Goal: Book appointment/travel/reservation

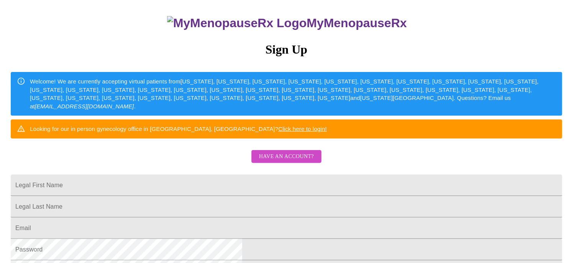
scroll to position [76, 0]
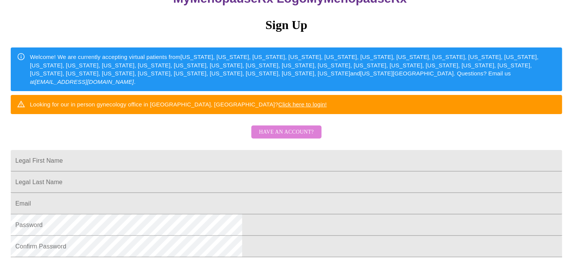
click at [296, 137] on span "Have an account?" at bounding box center [286, 133] width 55 height 10
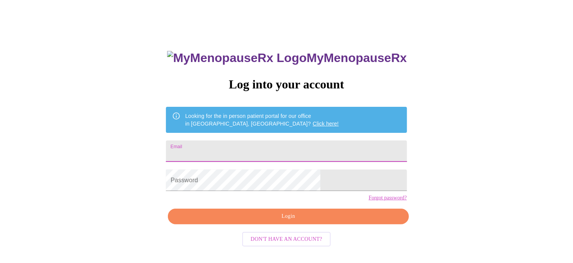
click at [231, 148] on input "Email" at bounding box center [286, 151] width 241 height 21
type input "evanbethc@yahoo.com"
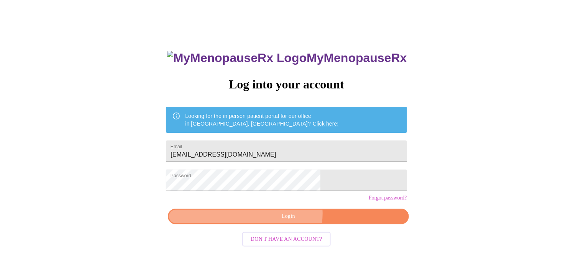
click at [288, 222] on span "Login" at bounding box center [288, 217] width 223 height 10
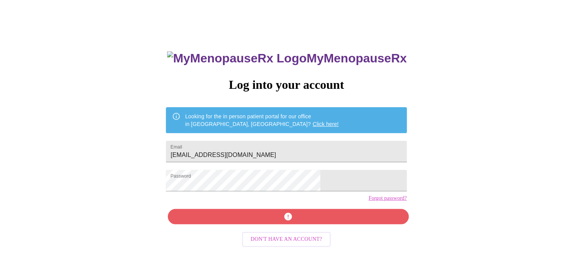
click at [430, 155] on div "MyMenopauseRx Log into your account Looking for the in person patient portal fo…" at bounding box center [286, 145] width 567 height 316
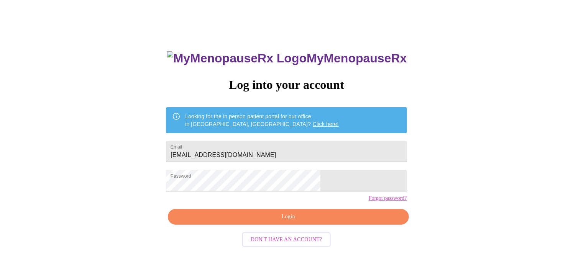
click at [423, 161] on div "MyMenopauseRx Log into your account Looking for the in person patient portal fo…" at bounding box center [286, 145] width 567 height 316
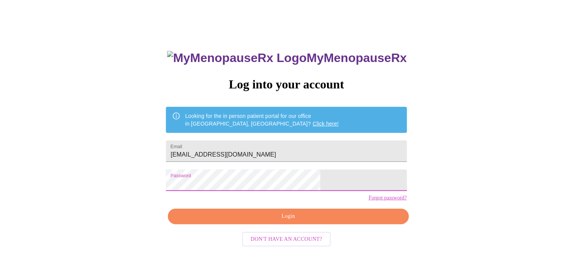
click at [293, 245] on span "Don't have an account?" at bounding box center [287, 240] width 72 height 10
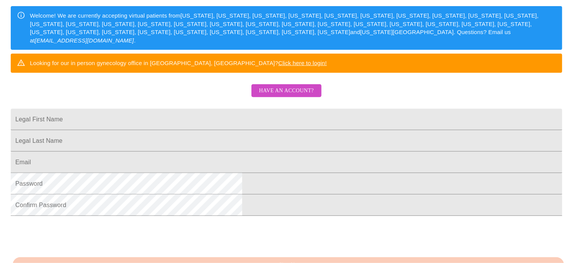
scroll to position [134, 0]
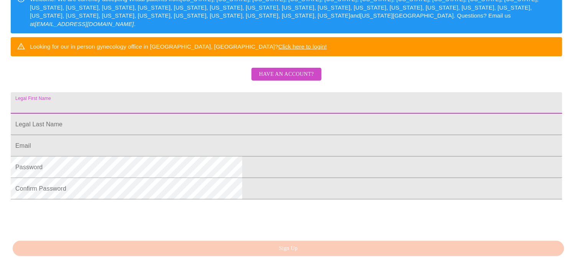
click at [203, 114] on input "Legal First Name" at bounding box center [287, 102] width 552 height 21
type input "Beth"
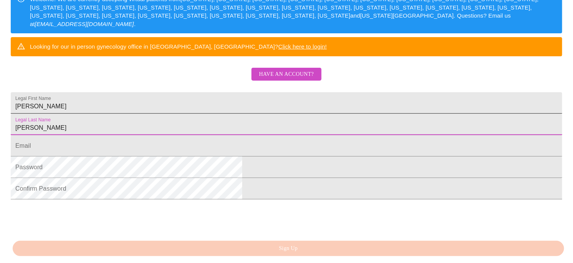
type input "Carlson"
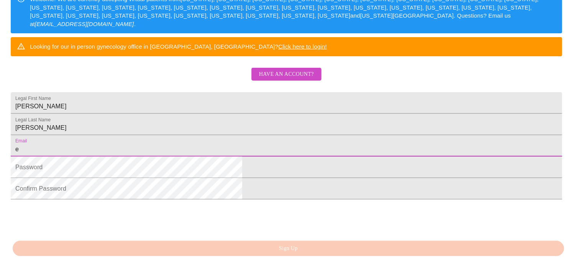
type input "evanbethc@yahoo.com"
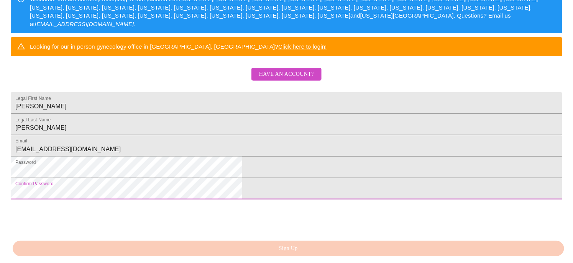
scroll to position [211, 0]
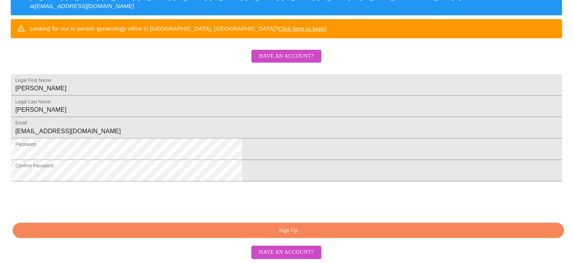
click at [303, 231] on span "Sign Up" at bounding box center [288, 231] width 534 height 10
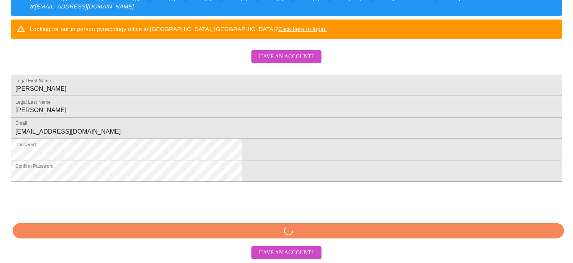
scroll to position [181, 0]
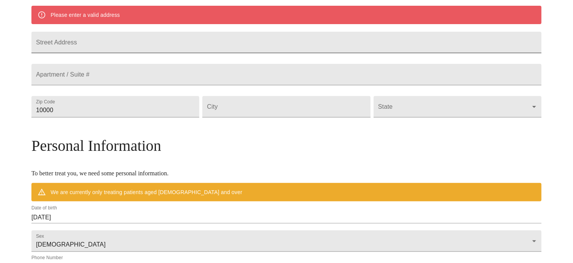
click at [120, 48] on input "Street Address" at bounding box center [286, 42] width 510 height 21
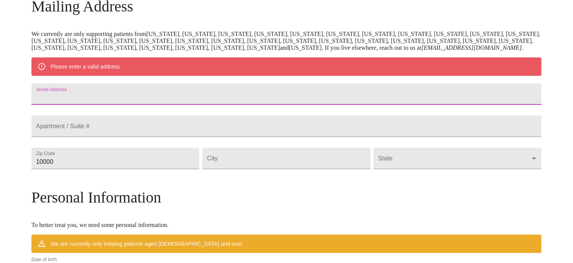
scroll to position [143, 0]
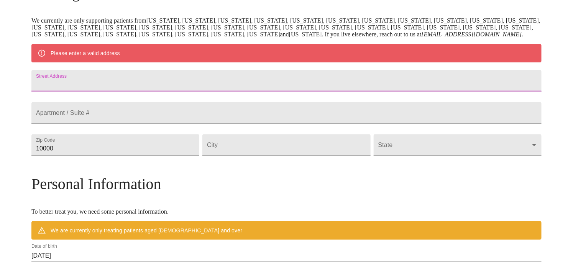
click at [122, 92] on input "Street Address" at bounding box center [286, 80] width 510 height 21
type input "579 N Haverhill Ln"
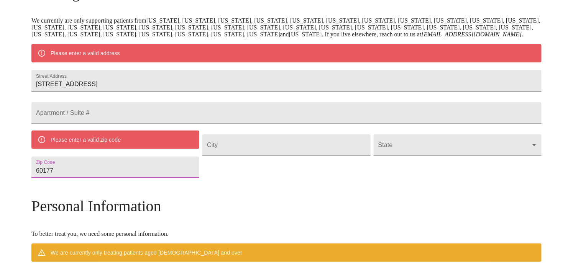
type input "60177"
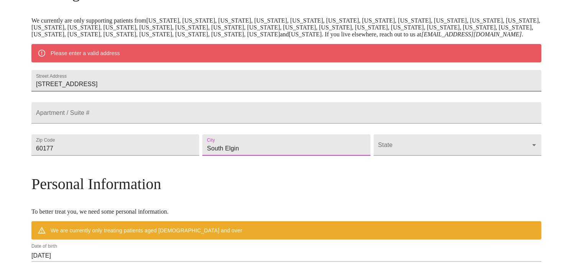
type input "South Elgin"
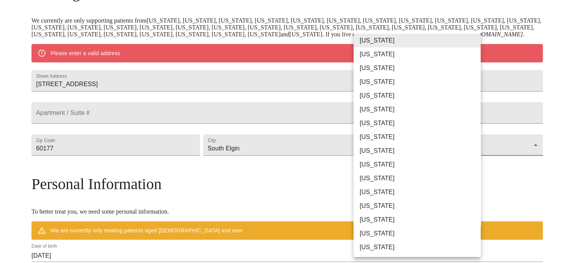
click at [389, 173] on body "MyMenopauseRx Welcome to MyMenopauseRx Since it's your first time here, you'll …" at bounding box center [289, 159] width 573 height 598
click at [384, 203] on li "Illinois" at bounding box center [419, 206] width 133 height 14
type input "Illinois"
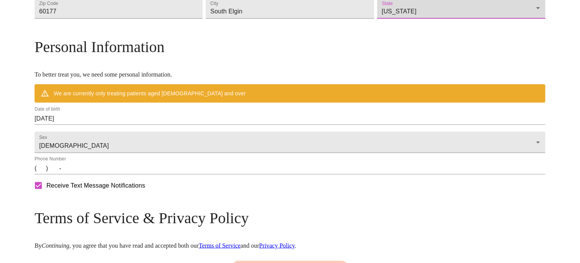
scroll to position [296, 0]
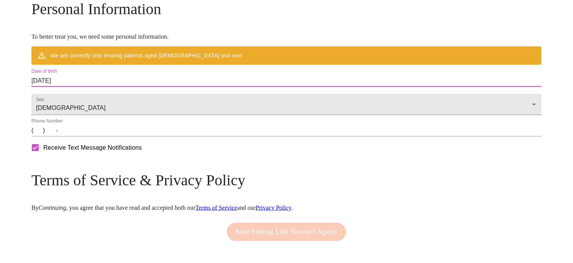
drag, startPoint x: 132, startPoint y: 105, endPoint x: 64, endPoint y: 94, distance: 68.7
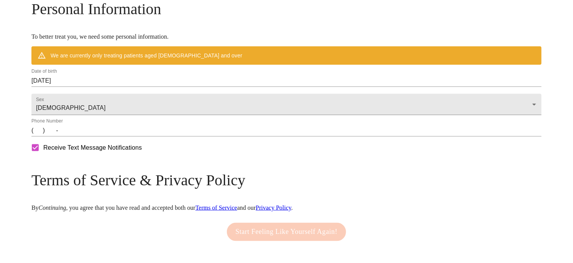
click at [297, 18] on h3 "Personal Information" at bounding box center [286, 9] width 510 height 18
click at [143, 87] on input "09/25/2025" at bounding box center [286, 81] width 510 height 12
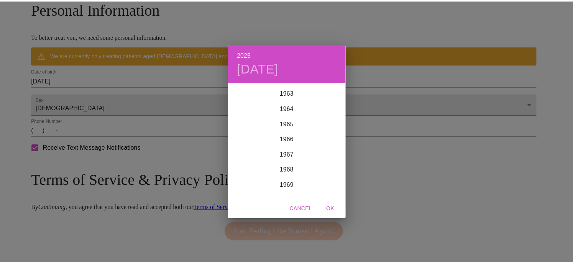
scroll to position [966, 0]
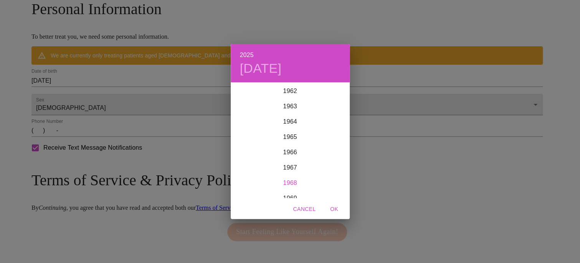
click at [295, 183] on div "1968" at bounding box center [289, 183] width 119 height 15
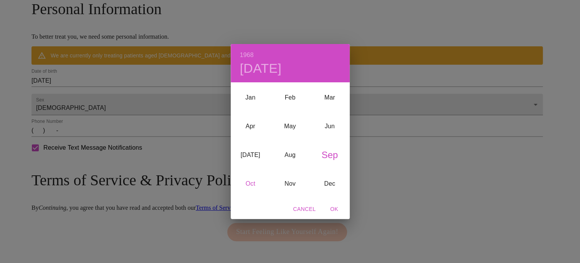
click at [251, 186] on div "Oct" at bounding box center [250, 184] width 40 height 29
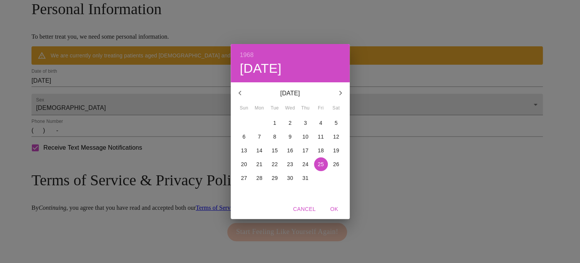
click at [319, 123] on p "4" at bounding box center [320, 123] width 3 height 8
click at [335, 209] on span "OK" at bounding box center [334, 210] width 18 height 10
type input "10/04/1968"
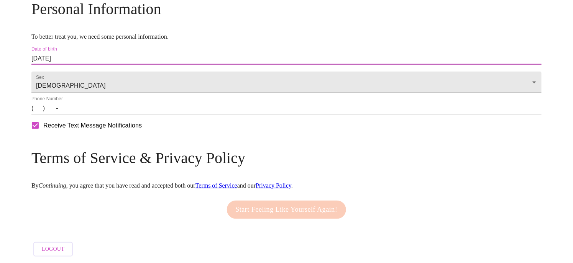
click at [102, 115] on input "(   )    -" at bounding box center [286, 108] width 510 height 12
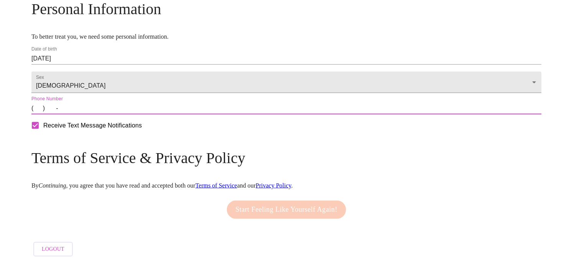
type input "(847) 347-9566"
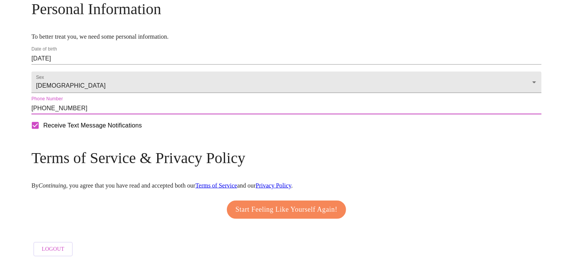
scroll to position [326, 0]
click at [285, 206] on span "Start Feeling Like Yourself Again!" at bounding box center [287, 210] width 102 height 12
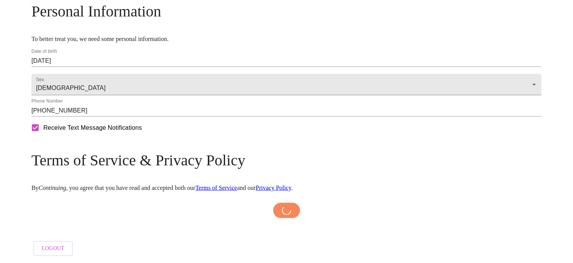
scroll to position [323, 0]
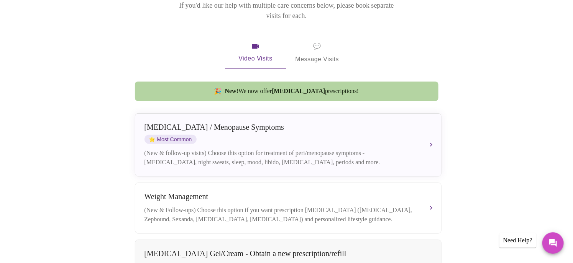
scroll to position [122, 0]
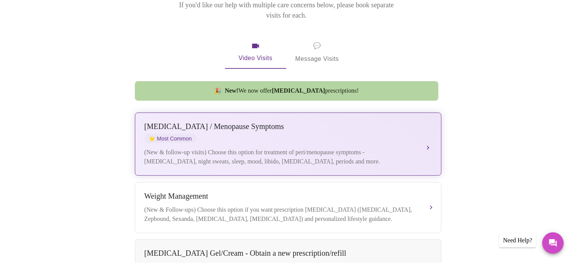
click at [283, 148] on div "(New & follow-up visits) Choose this option for treatment of peri/menopause sym…" at bounding box center [281, 157] width 272 height 18
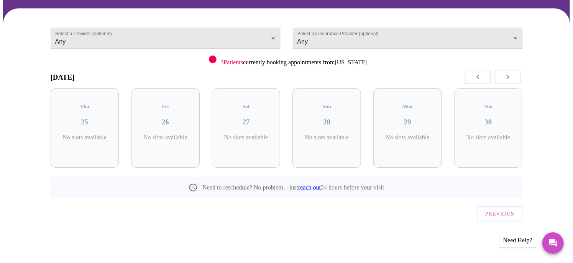
scroll to position [37, 0]
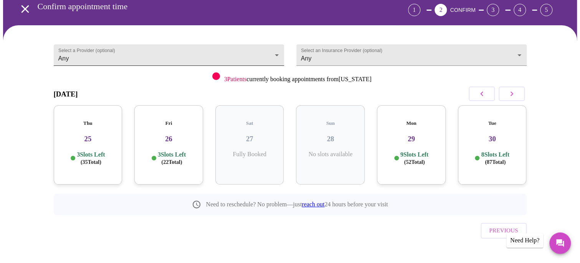
click at [165, 61] on body "MyMenopauseRx Appointments Messaging Labs Uploads Medications Community Refer a…" at bounding box center [289, 121] width 573 height 311
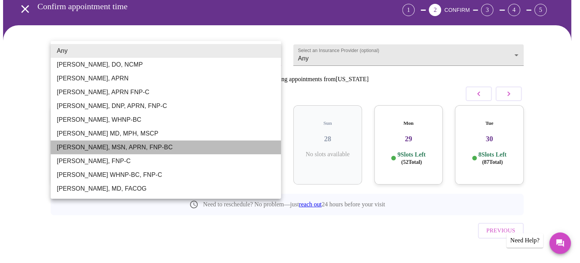
click at [88, 147] on li "[PERSON_NAME], MSN, APRN, FNP-BC" at bounding box center [166, 148] width 230 height 14
type input "[PERSON_NAME], MSN, APRN, FNP-BC"
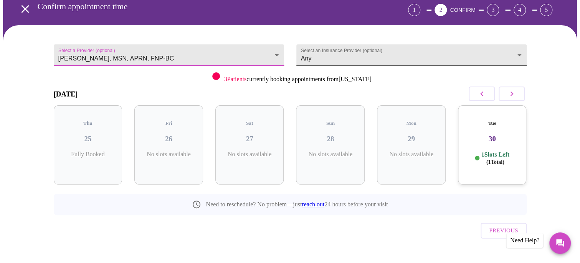
click at [328, 53] on body "MyMenopauseRx Appointments Messaging Labs Uploads Medications Community Refer a…" at bounding box center [289, 121] width 573 height 311
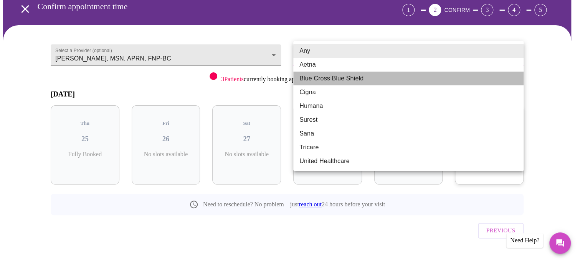
click at [324, 77] on li "Blue Cross Blue Shield" at bounding box center [408, 79] width 230 height 14
type input "Blue Cross Blue Shield"
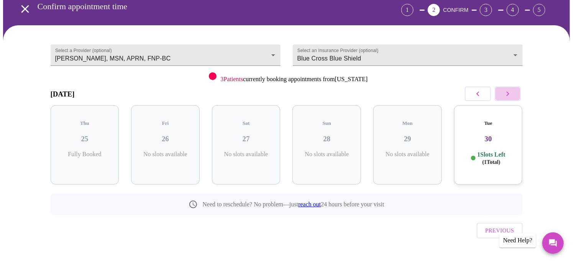
click at [510, 93] on icon "button" at bounding box center [508, 93] width 9 height 9
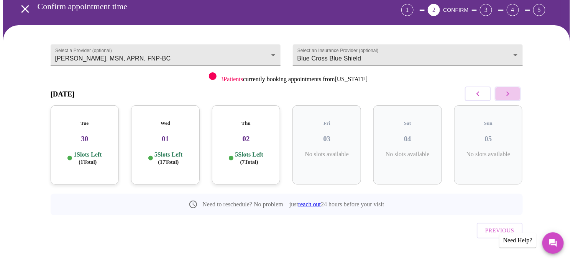
click at [510, 93] on icon "button" at bounding box center [508, 93] width 9 height 9
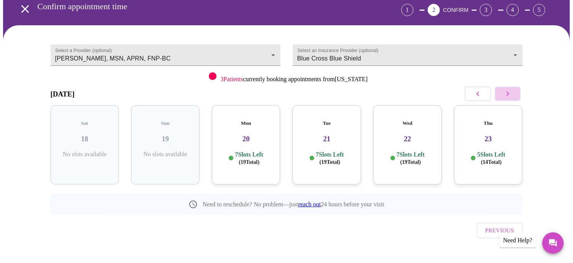
click at [510, 93] on icon "button" at bounding box center [508, 93] width 9 height 9
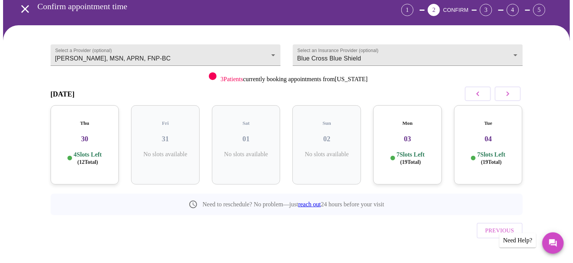
click at [510, 93] on icon "button" at bounding box center [508, 93] width 9 height 9
click at [477, 90] on icon "button" at bounding box center [478, 93] width 9 height 9
click at [405, 135] on h3 "03" at bounding box center [408, 139] width 56 height 8
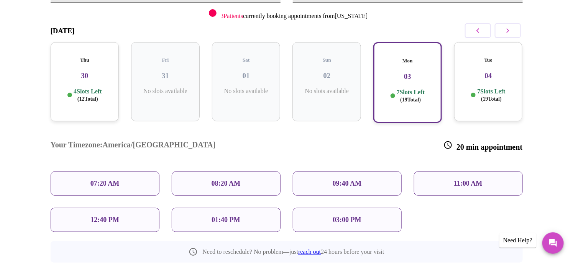
scroll to position [114, 0]
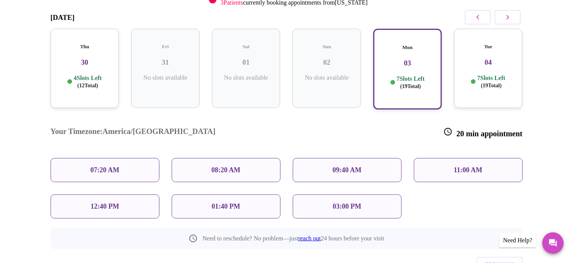
click at [460, 166] on p "11:00 AM" at bounding box center [468, 170] width 29 height 8
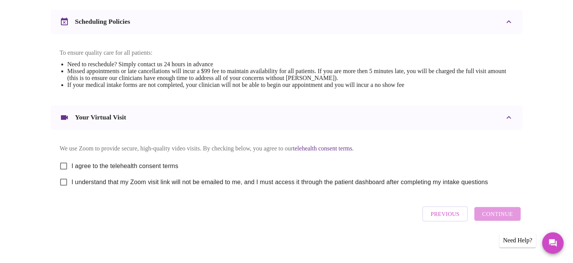
scroll to position [292, 0]
click at [62, 165] on input "I agree to the telehealth consent terms" at bounding box center [64, 166] width 16 height 16
checkbox input "true"
click at [63, 183] on input "I understand that my Zoom visit link will not be emailed to me, and I must acce…" at bounding box center [64, 183] width 16 height 16
checkbox input "true"
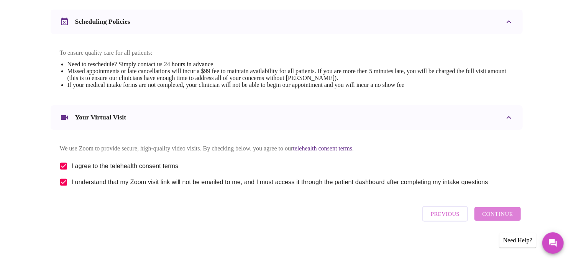
click at [506, 217] on span "Continue" at bounding box center [497, 214] width 31 height 10
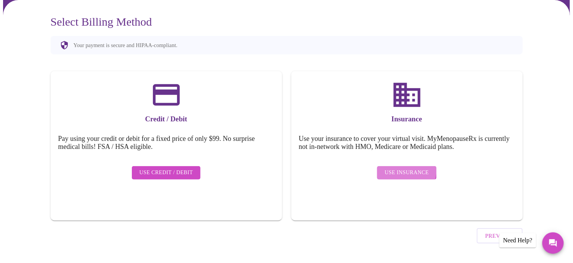
click at [402, 168] on span "Use Insurance" at bounding box center [407, 173] width 44 height 10
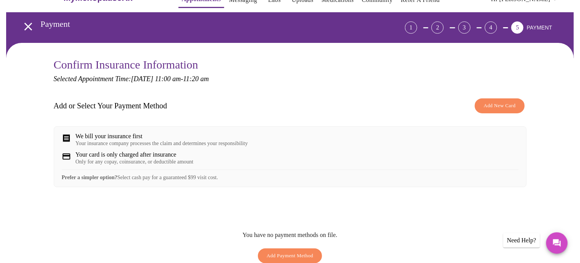
scroll to position [38, 0]
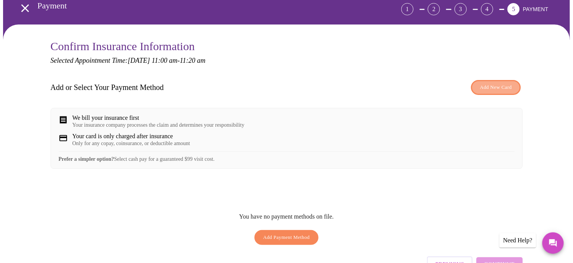
click at [490, 86] on span "Add New Card" at bounding box center [496, 87] width 32 height 9
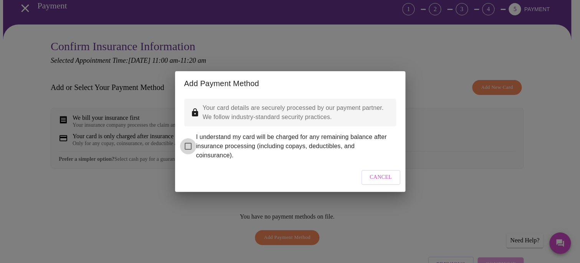
click at [185, 142] on input "I understand my card will be charged for any remaining balance after insurance …" at bounding box center [188, 146] width 16 height 16
checkbox input "true"
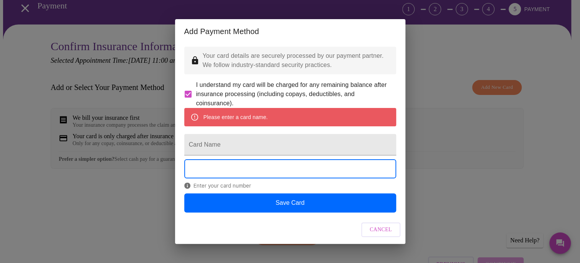
click at [248, 116] on div "Please enter a card name." at bounding box center [235, 117] width 64 height 14
click at [241, 121] on div "Please enter a card name." at bounding box center [235, 117] width 64 height 14
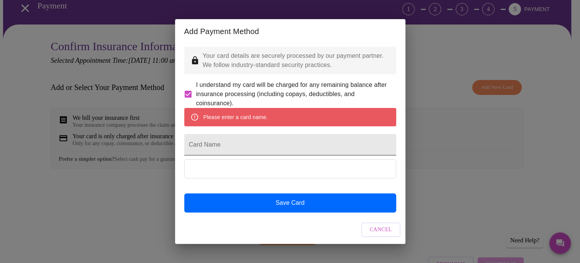
click at [233, 154] on input "Card Name" at bounding box center [290, 144] width 212 height 21
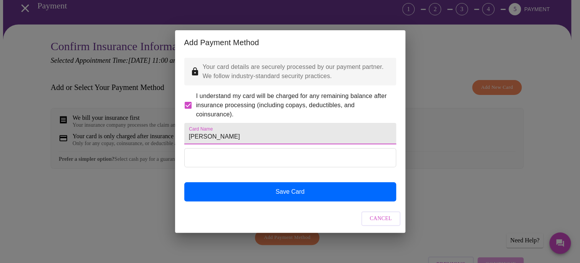
type input "Beth Carlson"
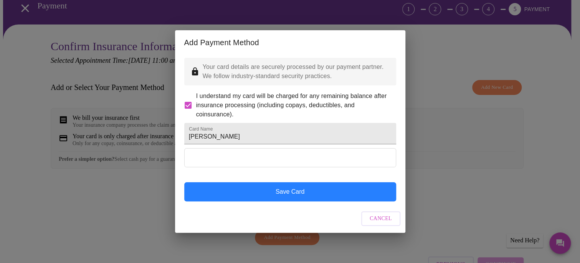
click at [276, 199] on button "Save Card" at bounding box center [290, 192] width 212 height 19
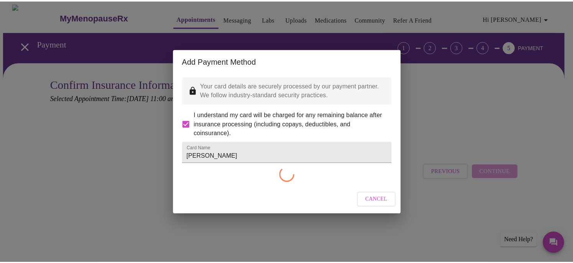
scroll to position [0, 0]
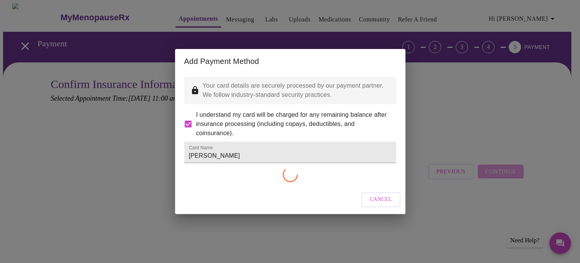
checkbox input "false"
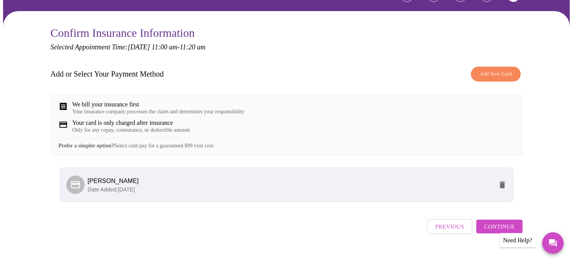
scroll to position [69, 0]
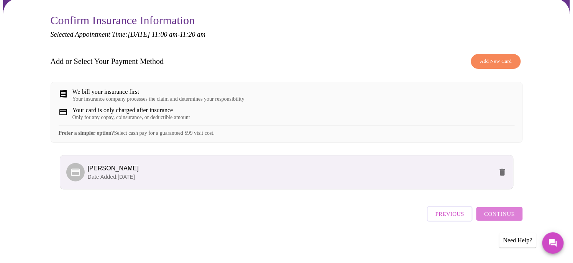
click at [503, 215] on span "Continue" at bounding box center [499, 214] width 31 height 10
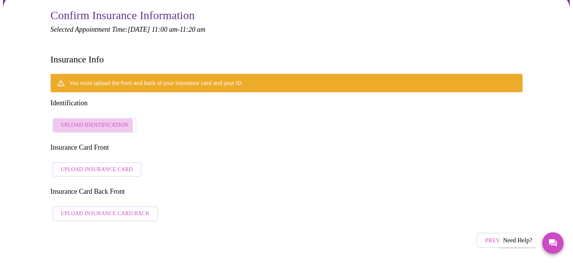
click at [86, 121] on span "Upload Identification" at bounding box center [95, 126] width 68 height 10
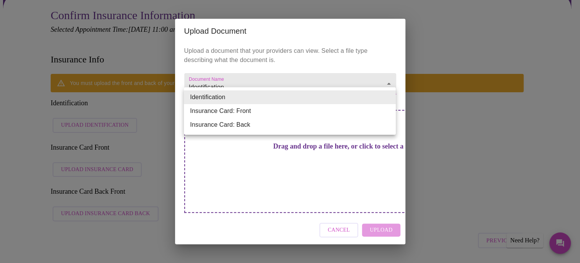
click at [255, 185] on div at bounding box center [290, 131] width 580 height 263
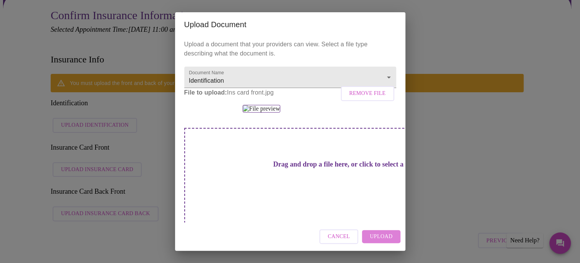
click at [379, 235] on span "Upload" at bounding box center [380, 237] width 23 height 10
click at [392, 237] on div "Cancel" at bounding box center [290, 237] width 230 height 29
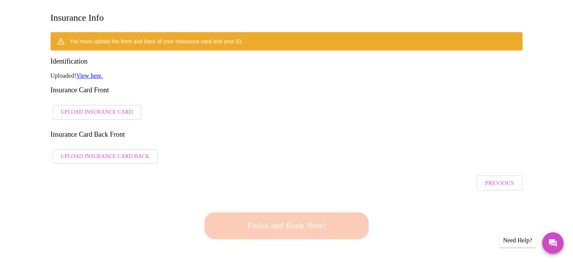
scroll to position [107, 0]
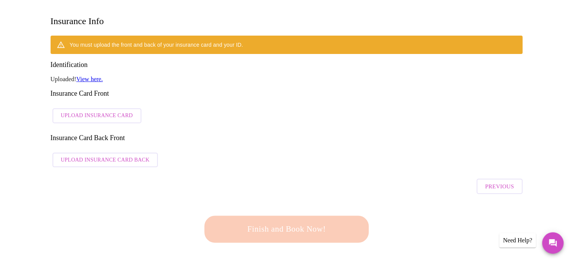
click at [228, 130] on div "You must upload the front and back of your insurance card and your ID. Identifi…" at bounding box center [287, 104] width 473 height 136
click at [171, 171] on div "Previous" at bounding box center [287, 184] width 473 height 27
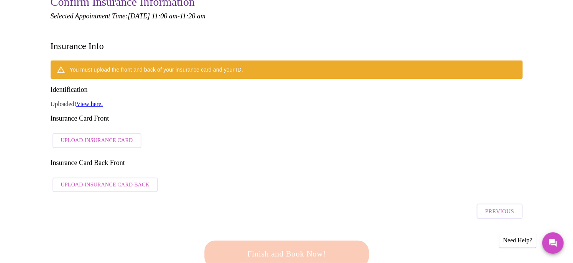
scroll to position [69, 0]
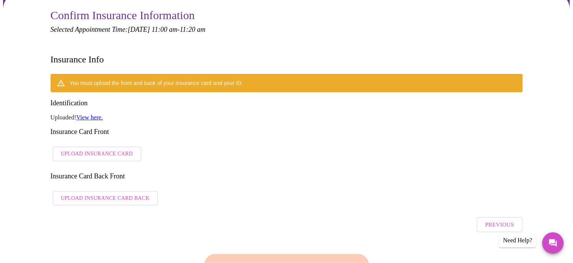
click at [95, 114] on link "View here." at bounding box center [89, 117] width 26 height 7
click at [105, 194] on span "Upload Insurance Card Back" at bounding box center [105, 199] width 89 height 10
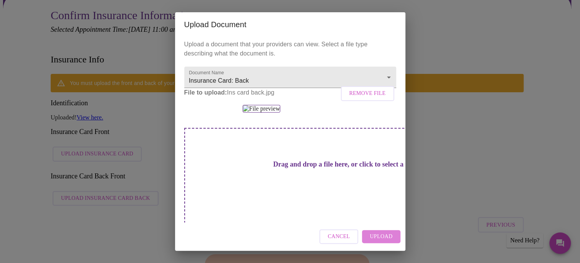
click at [383, 234] on span "Upload" at bounding box center [380, 237] width 23 height 10
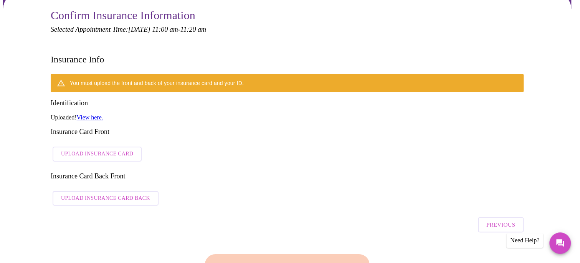
click at [388, 218] on div "Cancel Upload" at bounding box center [290, 230] width 230 height 29
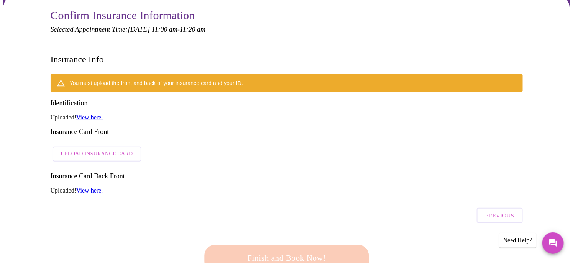
drag, startPoint x: 229, startPoint y: 148, endPoint x: 220, endPoint y: 146, distance: 9.2
click at [229, 173] on h3 "Insurance Card Back Front" at bounding box center [287, 177] width 473 height 8
click at [97, 150] on span "Upload Insurance Card" at bounding box center [97, 155] width 72 height 10
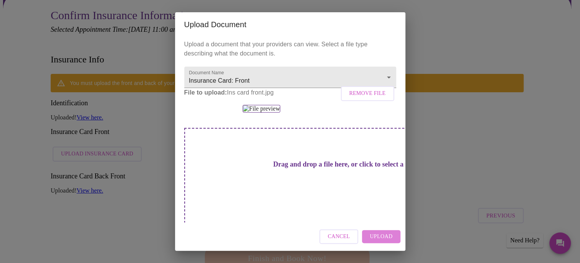
click at [384, 236] on span "Upload" at bounding box center [380, 237] width 23 height 10
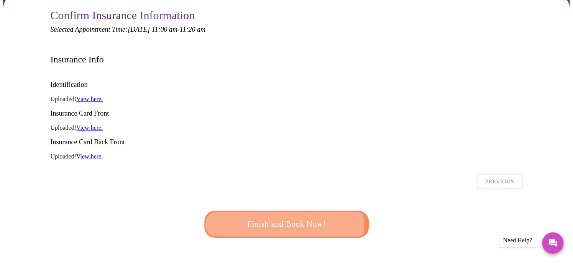
click at [284, 218] on span "Finish and Book Now!" at bounding box center [287, 225] width 142 height 14
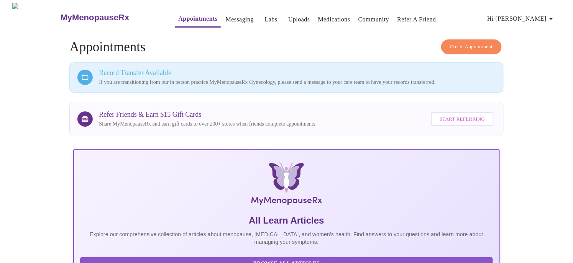
click at [541, 16] on span "Hi [PERSON_NAME]" at bounding box center [522, 18] width 68 height 11
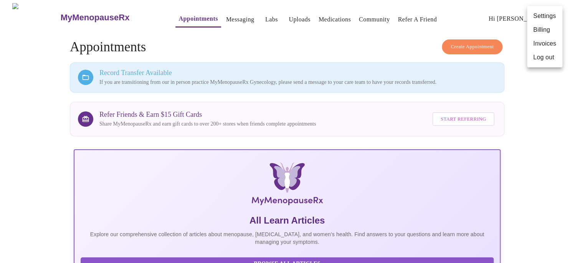
click at [462, 43] on div at bounding box center [290, 131] width 580 height 263
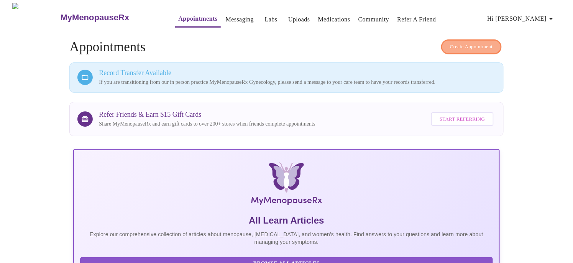
click at [450, 43] on span "Create Appointment" at bounding box center [471, 47] width 43 height 9
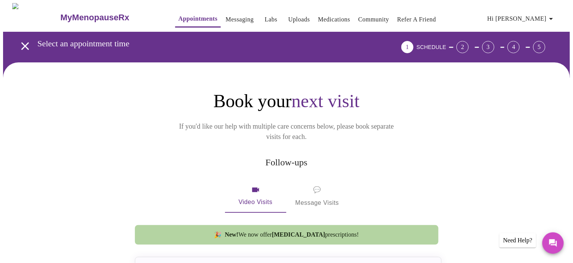
click at [469, 42] on div "2" at bounding box center [463, 47] width 12 height 12
click at [423, 124] on div "Book your next visit If you'd like our help with multiple care concerns below, …" at bounding box center [286, 116] width 307 height 52
click at [314, 185] on span "💬 Message Visits" at bounding box center [318, 197] width 44 height 24
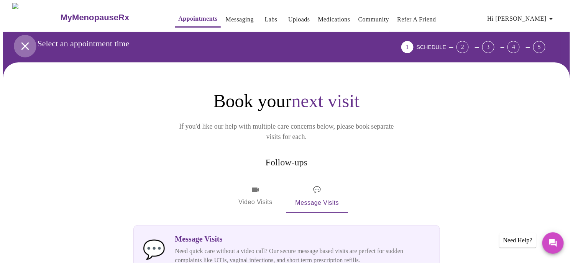
click at [18, 45] on icon "open drawer" at bounding box center [24, 46] width 13 height 13
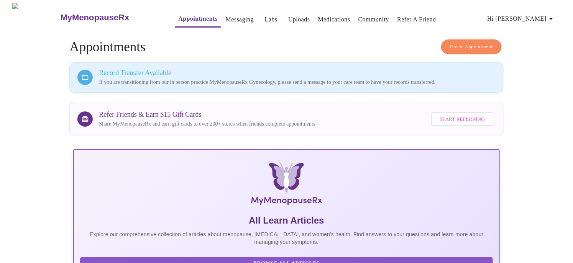
click at [537, 15] on span "Hi [PERSON_NAME]" at bounding box center [522, 18] width 68 height 11
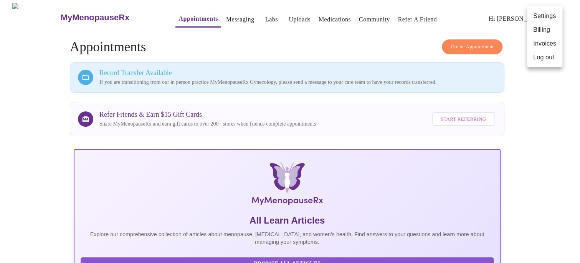
click at [54, 129] on div at bounding box center [290, 131] width 580 height 263
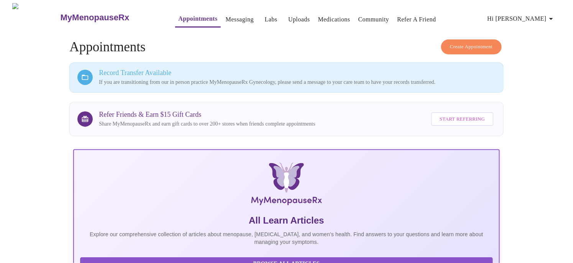
click at [178, 14] on link "Appointments" at bounding box center [197, 18] width 39 height 11
click at [141, 69] on h3 "Record Transfer Available" at bounding box center [297, 73] width 397 height 8
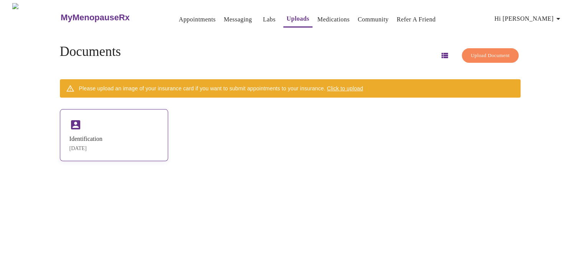
click at [107, 126] on div "Identification Sep 25, 2025" at bounding box center [114, 135] width 108 height 52
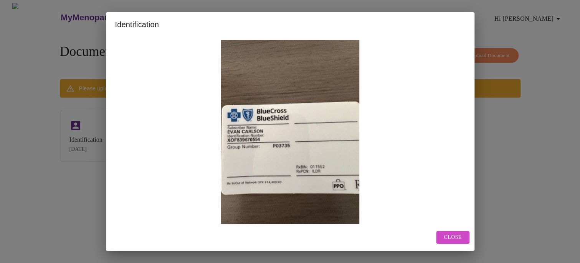
click at [449, 237] on span "Close" at bounding box center [452, 238] width 18 height 10
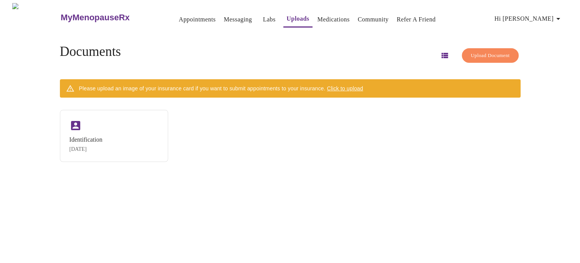
click at [470, 53] on span "Upload Document" at bounding box center [489, 55] width 39 height 9
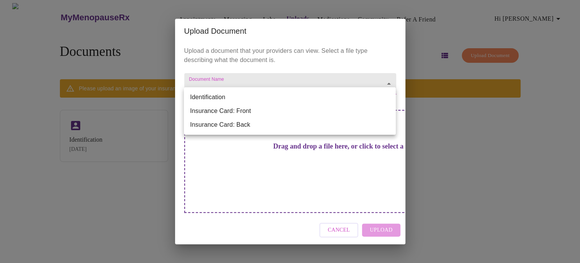
click at [308, 100] on body "MyMenopauseRx Appointments Messaging Labs Uploads Medications Community Refer a…" at bounding box center [289, 134] width 573 height 263
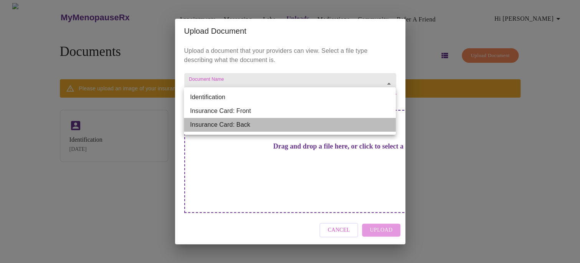
click at [232, 125] on li "Insurance Card: Back" at bounding box center [290, 125] width 212 height 14
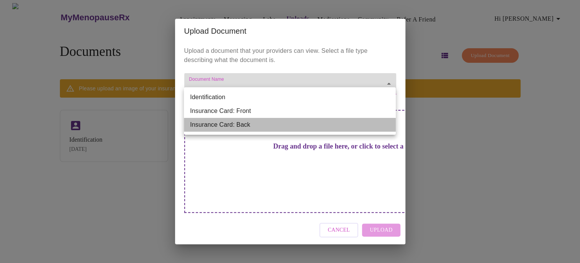
type input "Insurance Card: Back"
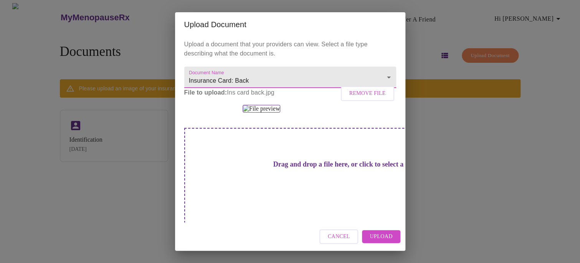
click at [386, 238] on span "Upload" at bounding box center [380, 237] width 23 height 10
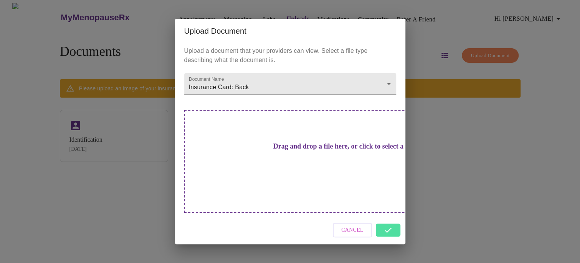
click at [386, 217] on div "Cancel" at bounding box center [290, 230] width 230 height 29
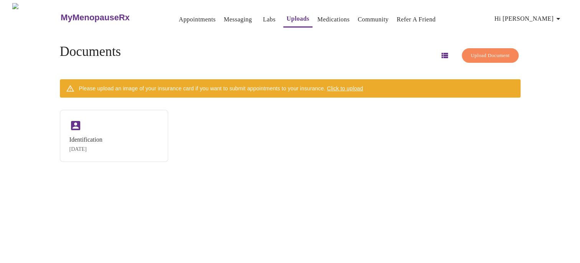
click at [389, 216] on div "Cancel Upload" at bounding box center [290, 230] width 230 height 29
click at [441, 54] on icon "button" at bounding box center [444, 55] width 7 height 5
click at [338, 221] on div "MyMenopauseRx Appointments Messaging Labs Uploads Medications Community Refer a…" at bounding box center [289, 134] width 573 height 263
click at [173, 207] on div "MyMenopauseRx Appointments Messaging Labs Uploads Medications Community Refer a…" at bounding box center [289, 134] width 573 height 263
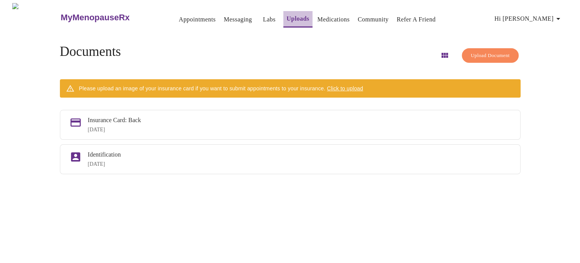
click at [286, 14] on link "Uploads" at bounding box center [297, 18] width 23 height 11
click at [263, 18] on link "Labs" at bounding box center [269, 19] width 13 height 11
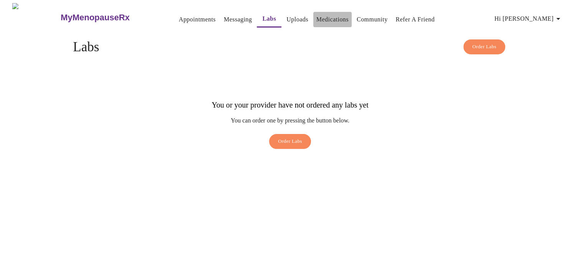
click at [319, 15] on link "Medications" at bounding box center [332, 19] width 32 height 11
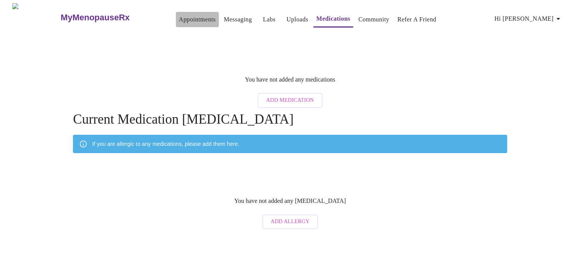
click at [179, 17] on link "Appointments" at bounding box center [197, 19] width 37 height 11
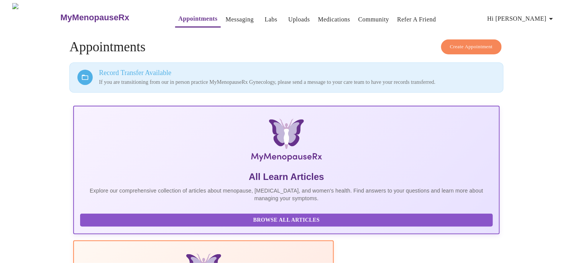
click at [61, 16] on h3 "MyMenopauseRx" at bounding box center [95, 18] width 69 height 10
click at [23, 12] on img at bounding box center [35, 17] width 47 height 29
click at [61, 13] on h3 "MyMenopauseRx" at bounding box center [95, 18] width 69 height 10
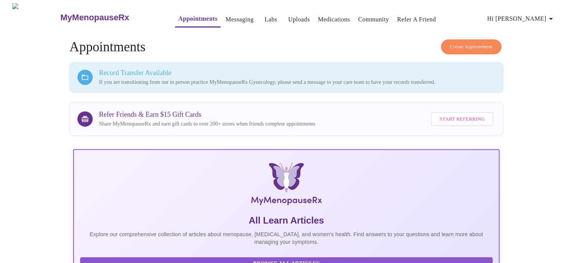
click at [178, 16] on link "Appointments" at bounding box center [197, 18] width 39 height 11
click at [78, 13] on h3 "MyMenopauseRx" at bounding box center [95, 18] width 69 height 10
click at [32, 13] on img at bounding box center [35, 17] width 47 height 29
click at [229, 84] on p "If you are transitioning from our in person practice MyMenopauseRx Gynecology, …" at bounding box center [297, 83] width 397 height 8
click at [288, 16] on link "Uploads" at bounding box center [299, 19] width 22 height 11
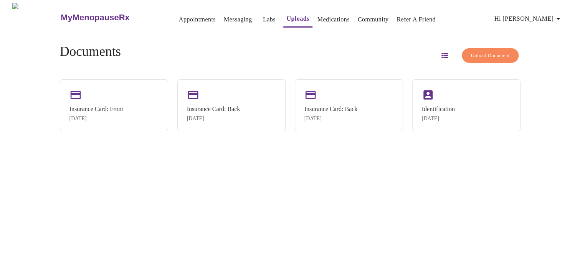
click at [441, 53] on icon "button" at bounding box center [444, 55] width 7 height 5
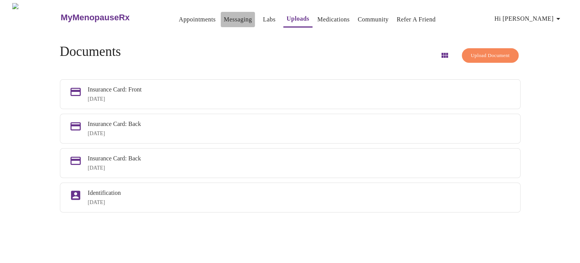
click at [224, 15] on link "Messaging" at bounding box center [238, 19] width 28 height 11
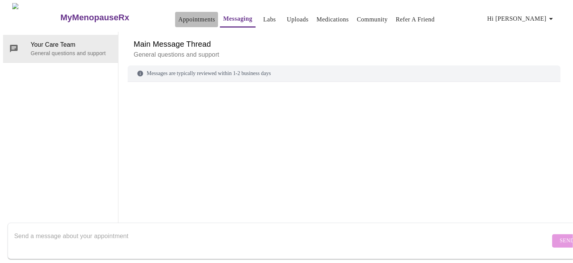
click at [178, 14] on link "Appointments" at bounding box center [196, 19] width 37 height 11
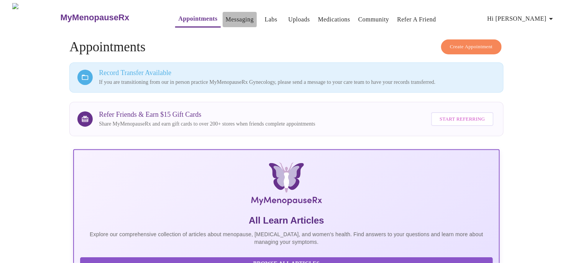
click at [228, 17] on link "Messaging" at bounding box center [240, 19] width 28 height 11
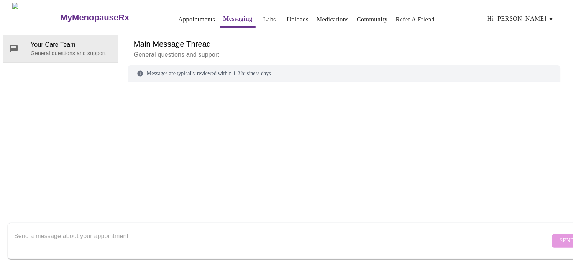
click at [89, 230] on textarea "Send a message about your appointment" at bounding box center [282, 241] width 537 height 25
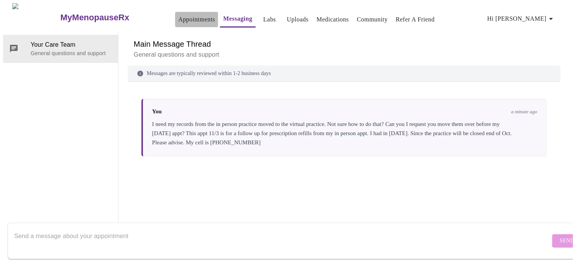
click at [178, 14] on link "Appointments" at bounding box center [196, 19] width 37 height 11
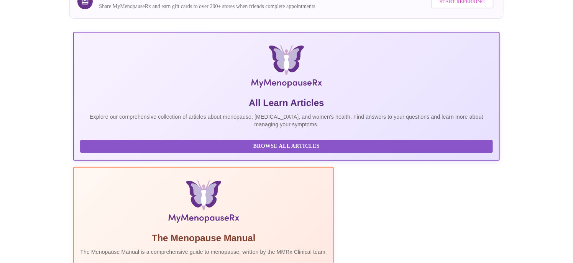
scroll to position [115, 0]
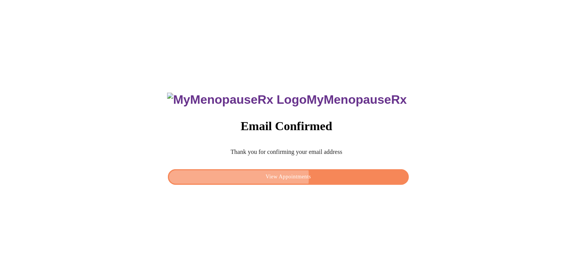
click at [277, 175] on span "View Appointments" at bounding box center [288, 178] width 223 height 10
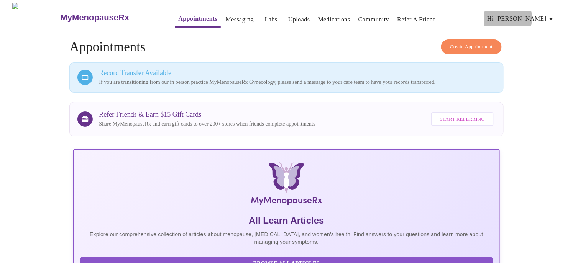
click at [549, 15] on span "Hi [PERSON_NAME]" at bounding box center [522, 18] width 68 height 11
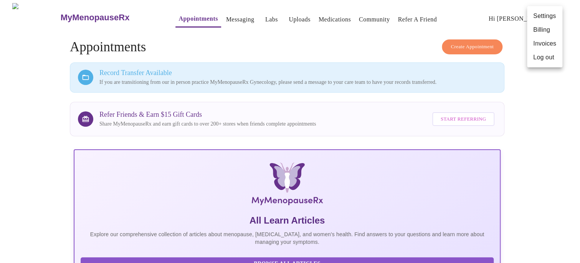
click at [219, 17] on div at bounding box center [290, 131] width 580 height 263
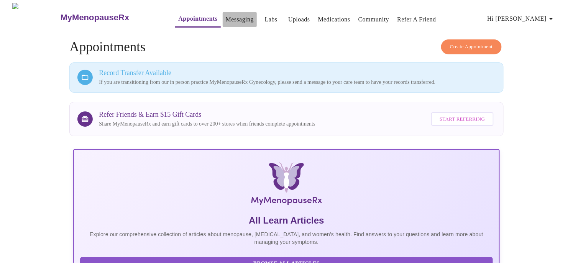
click at [226, 14] on link "Messaging" at bounding box center [240, 19] width 28 height 11
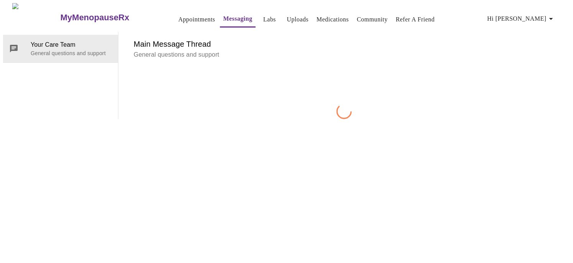
scroll to position [29, 0]
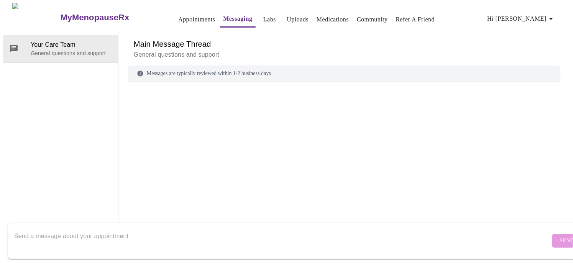
click at [120, 229] on textarea "Send a message about your appointment" at bounding box center [282, 241] width 537 height 25
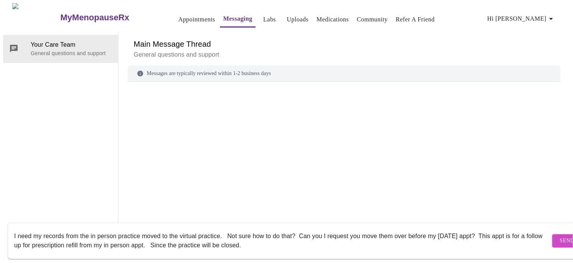
click at [507, 229] on textarea "I need my records from the in person practice moved to the virtual practice. No…" at bounding box center [282, 241] width 537 height 25
click at [503, 229] on textarea "I need my records from the in person practice moved to the virtual practice. No…" at bounding box center [282, 241] width 537 height 25
click at [112, 237] on textarea "I need my records from the in person practice moved to the virtual practice. No…" at bounding box center [282, 241] width 537 height 25
click at [185, 237] on textarea "I need my records from the in person practice moved to the virtual practice. No…" at bounding box center [282, 241] width 537 height 25
click at [332, 237] on textarea "I need my records from the in person practice moved to the virtual practice. No…" at bounding box center [282, 241] width 537 height 25
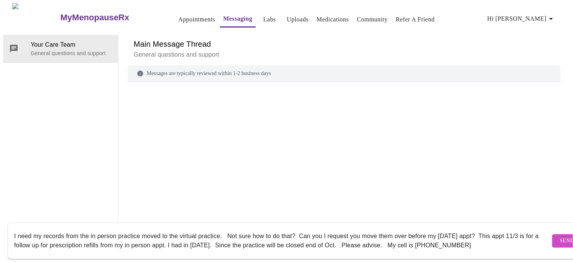
type textarea "I need my records from the in person practice moved to the virtual practice. No…"
click at [560, 237] on span "Send" at bounding box center [567, 242] width 15 height 10
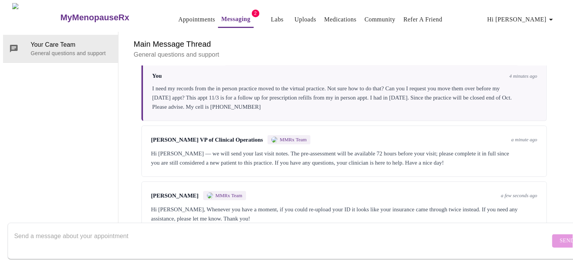
scroll to position [29, 0]
click at [213, 229] on textarea "Send a message about your appointment" at bounding box center [282, 241] width 537 height 25
type textarea "ok I will thanks!"
click at [560, 237] on span "Send" at bounding box center [567, 242] width 15 height 10
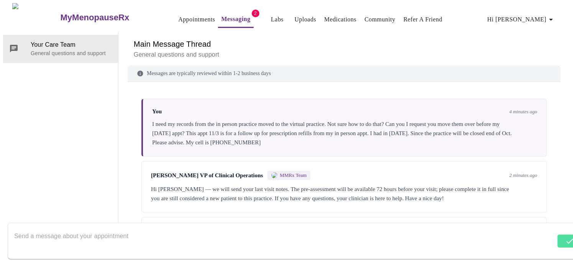
scroll to position [0, 0]
click at [295, 14] on link "Uploads" at bounding box center [306, 19] width 22 height 11
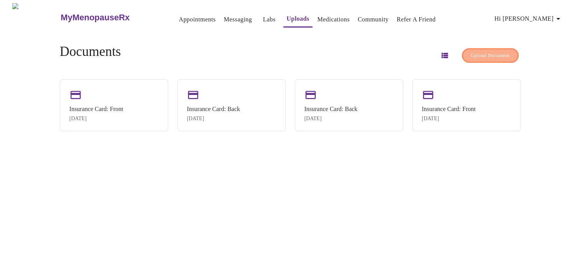
click at [470, 55] on span "Upload Document" at bounding box center [489, 55] width 39 height 9
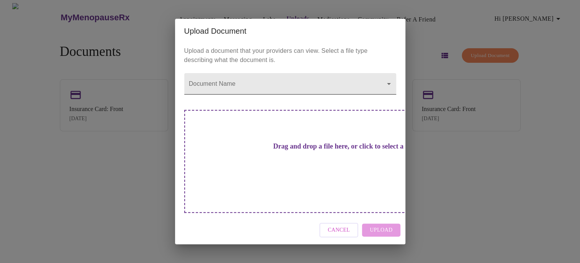
click at [316, 96] on body "MyMenopauseRx Appointments Messaging Labs Uploads Medications Community Refer a…" at bounding box center [289, 134] width 573 height 263
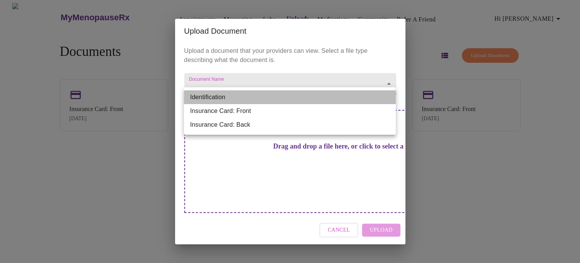
click at [218, 98] on li "Identification" at bounding box center [290, 98] width 212 height 14
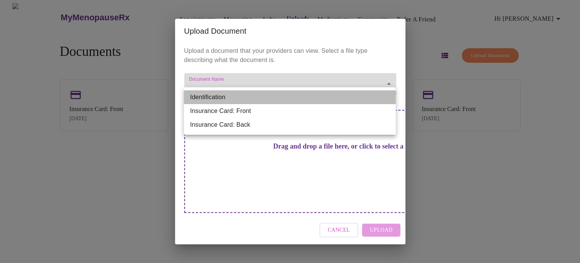
type input "Identification"
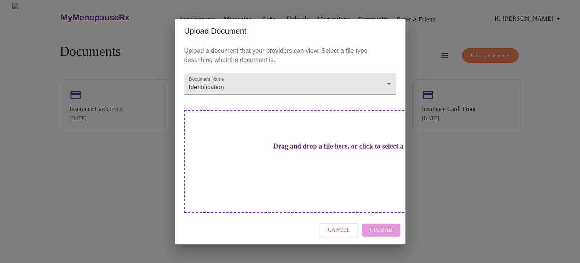
click at [263, 151] on h3 "Drag and drop a file here, or click to select a file" at bounding box center [344, 147] width 212 height 8
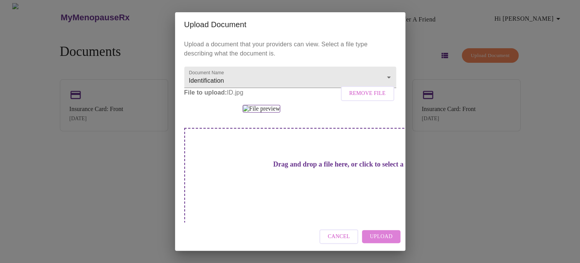
click at [381, 235] on span "Upload" at bounding box center [380, 237] width 23 height 10
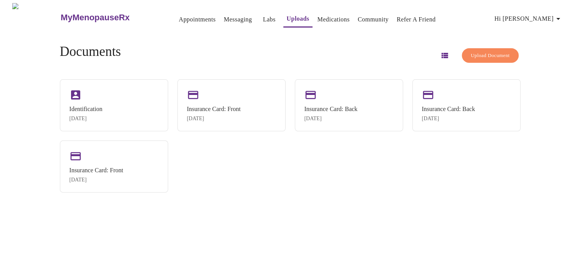
click at [179, 18] on link "Appointments" at bounding box center [197, 19] width 37 height 11
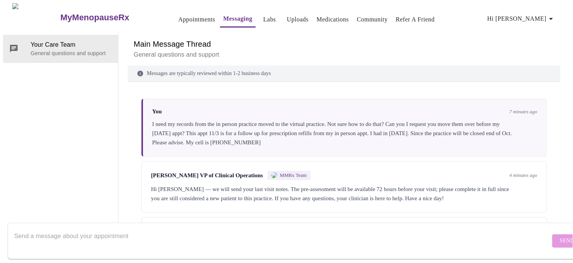
click at [178, 15] on link "Appointments" at bounding box center [196, 19] width 37 height 11
